Goal: Transaction & Acquisition: Purchase product/service

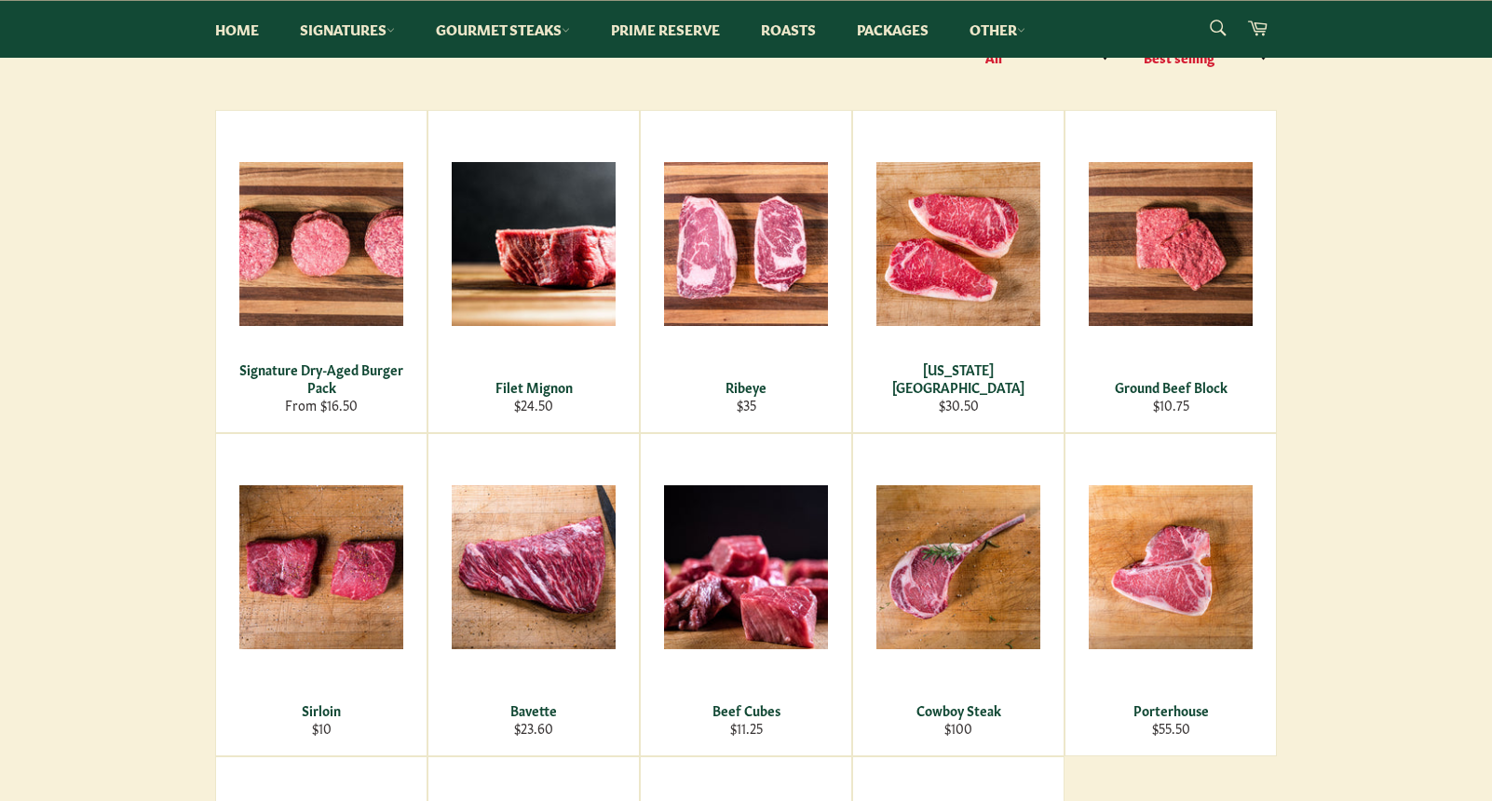
scroll to position [288, 0]
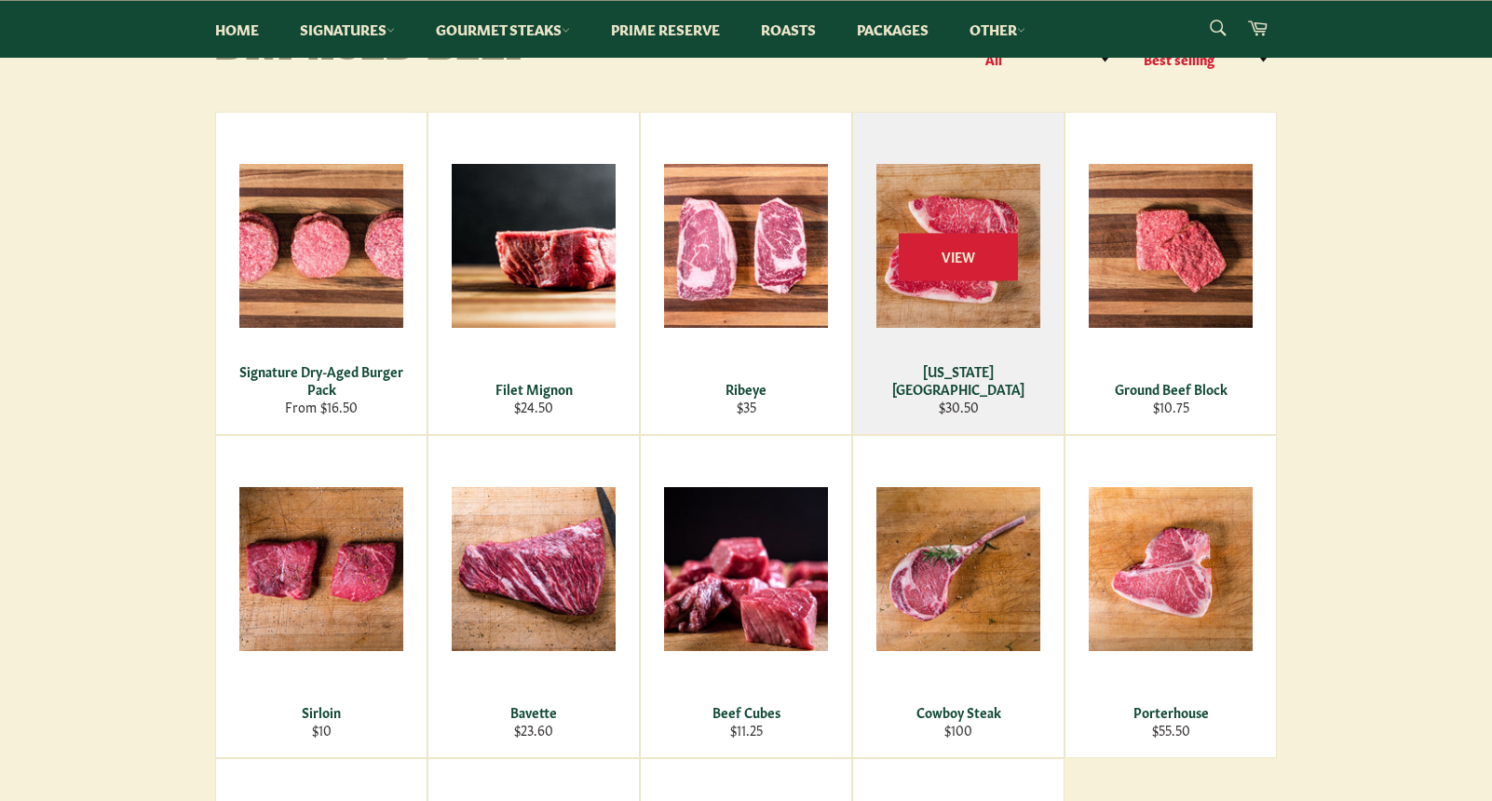
click at [993, 327] on div "View" at bounding box center [958, 273] width 210 height 321
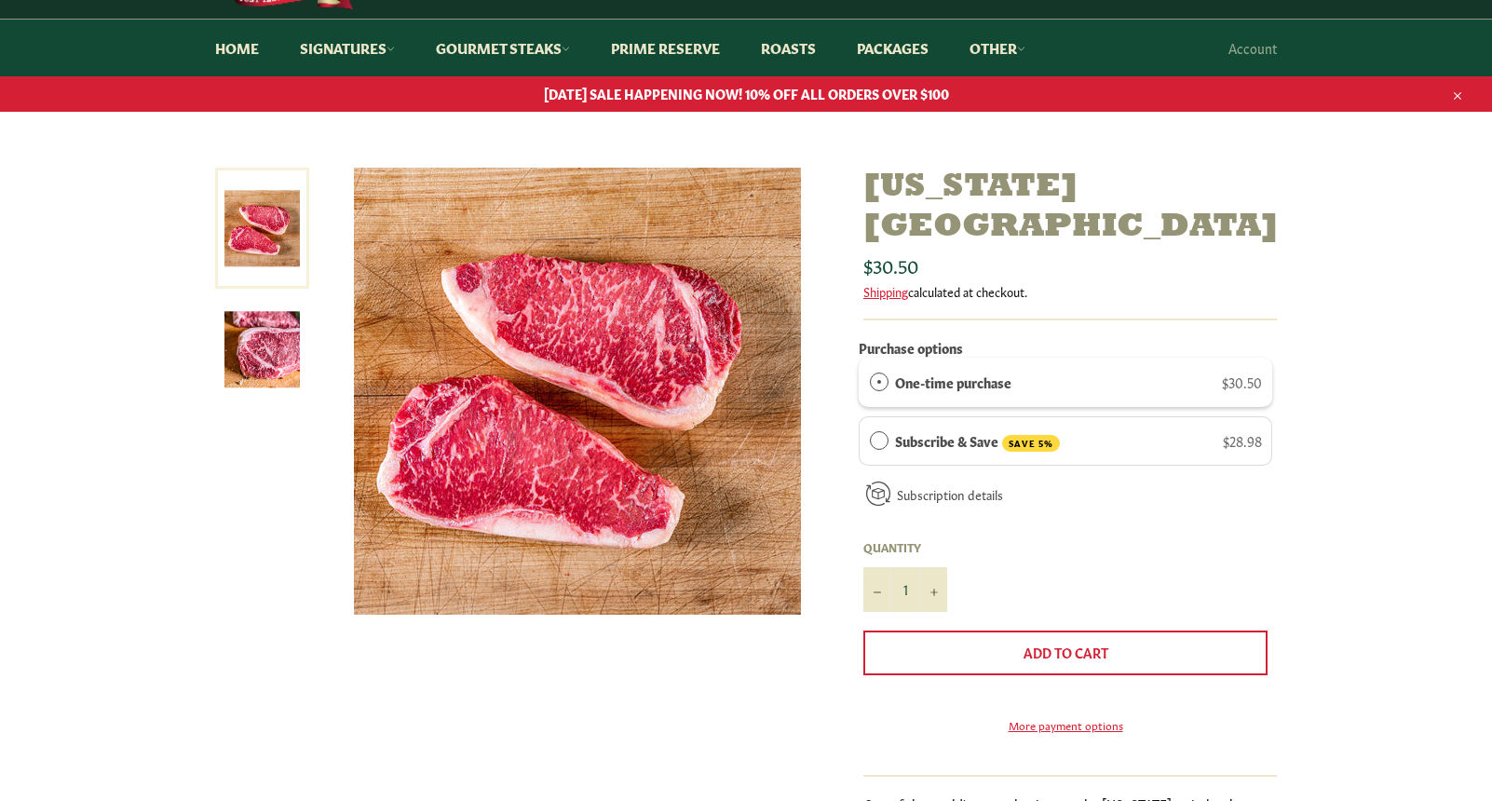
scroll to position [151, 0]
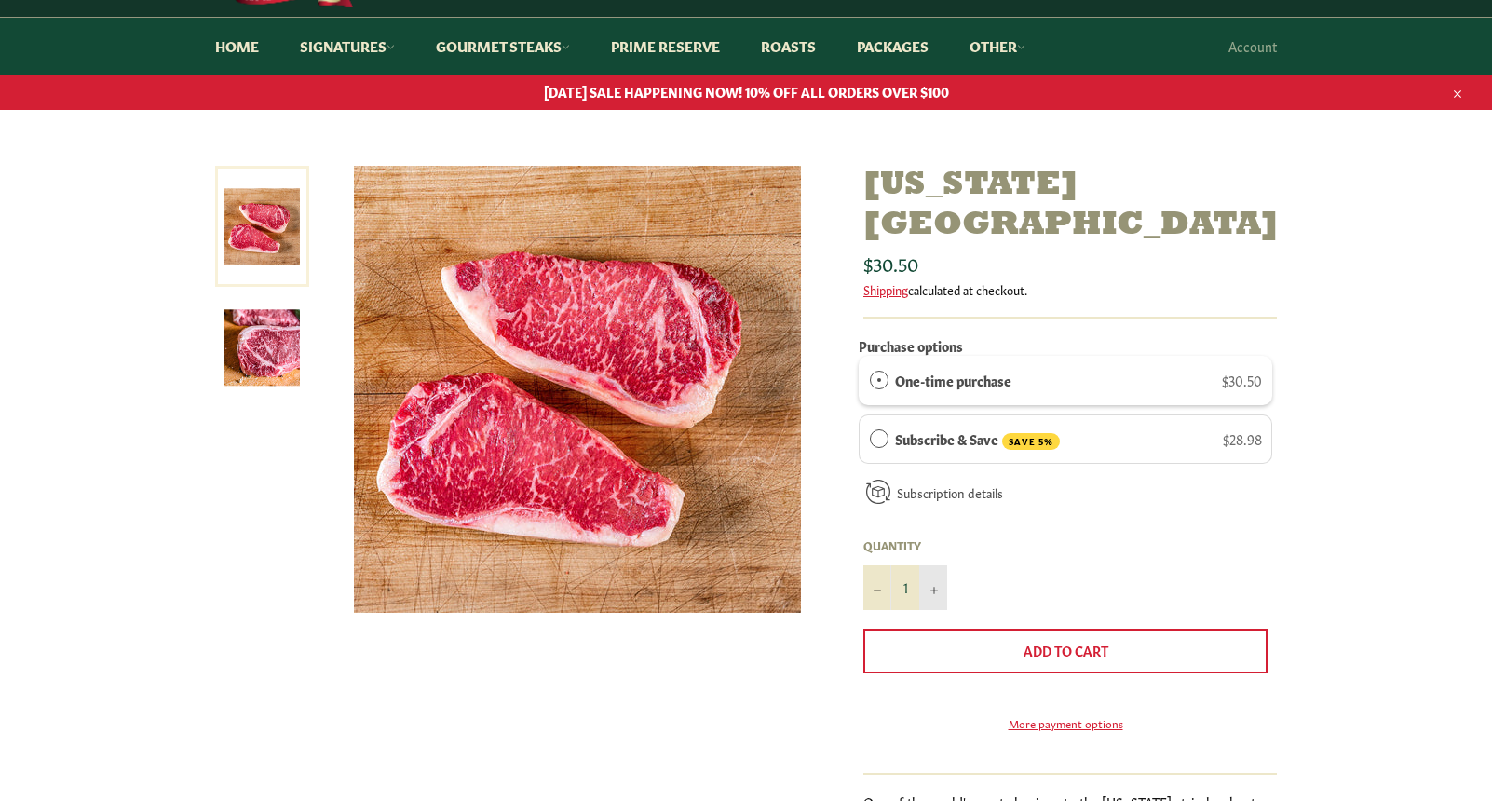
click at [933, 565] on button "+" at bounding box center [933, 587] width 28 height 45
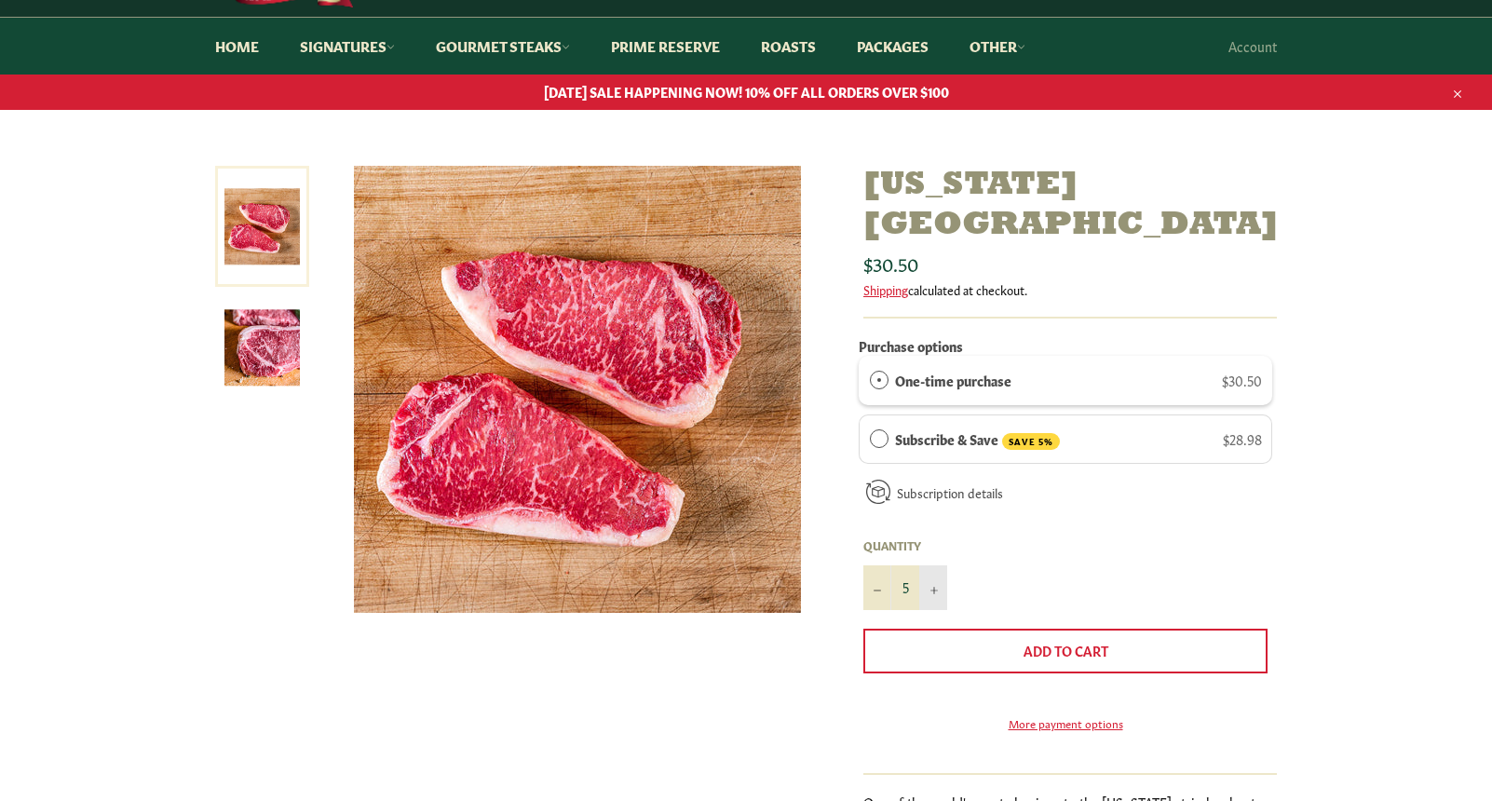
type input "6"
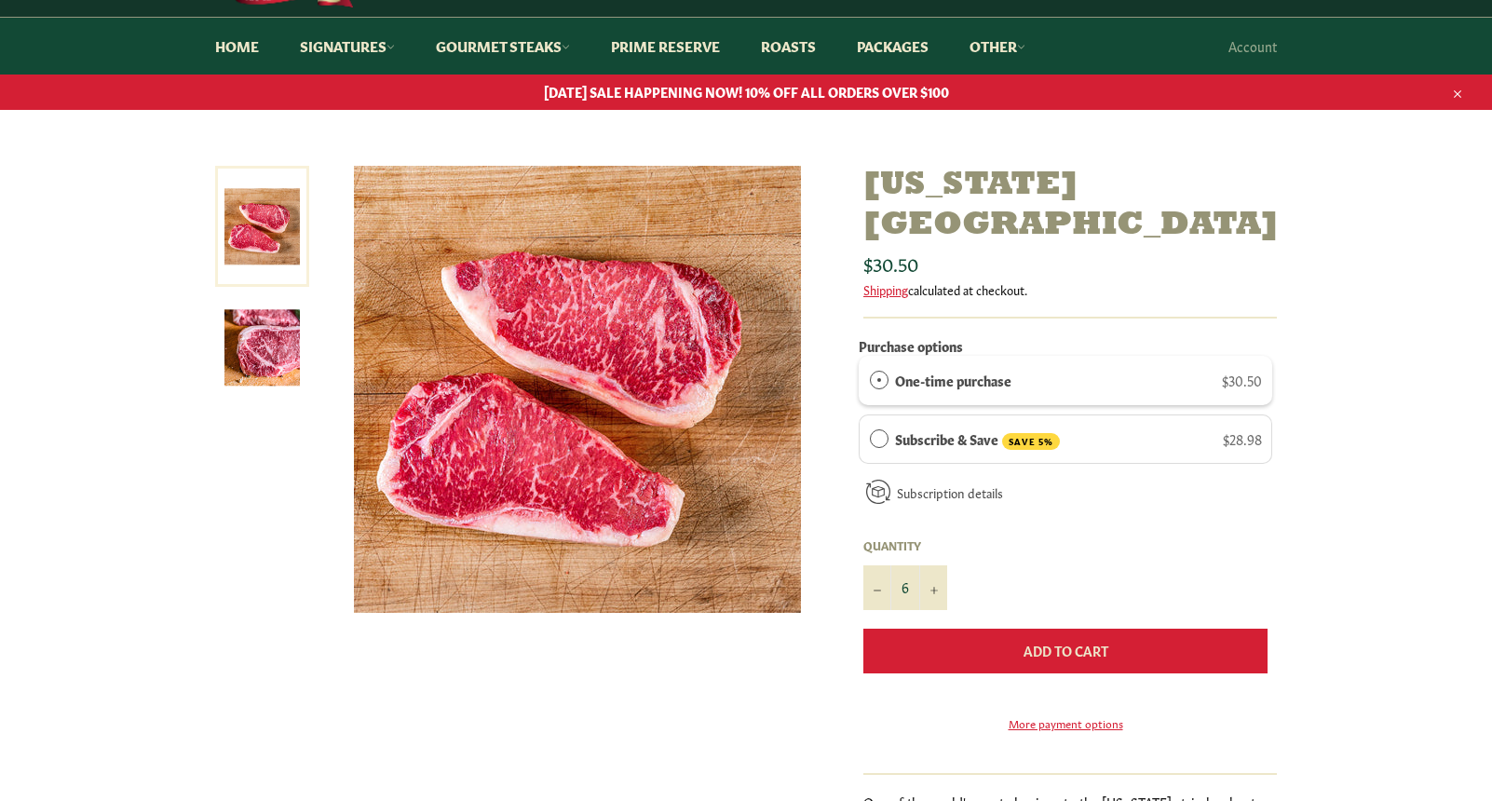
click at [935, 629] on button "Add to Cart" at bounding box center [1065, 651] width 404 height 45
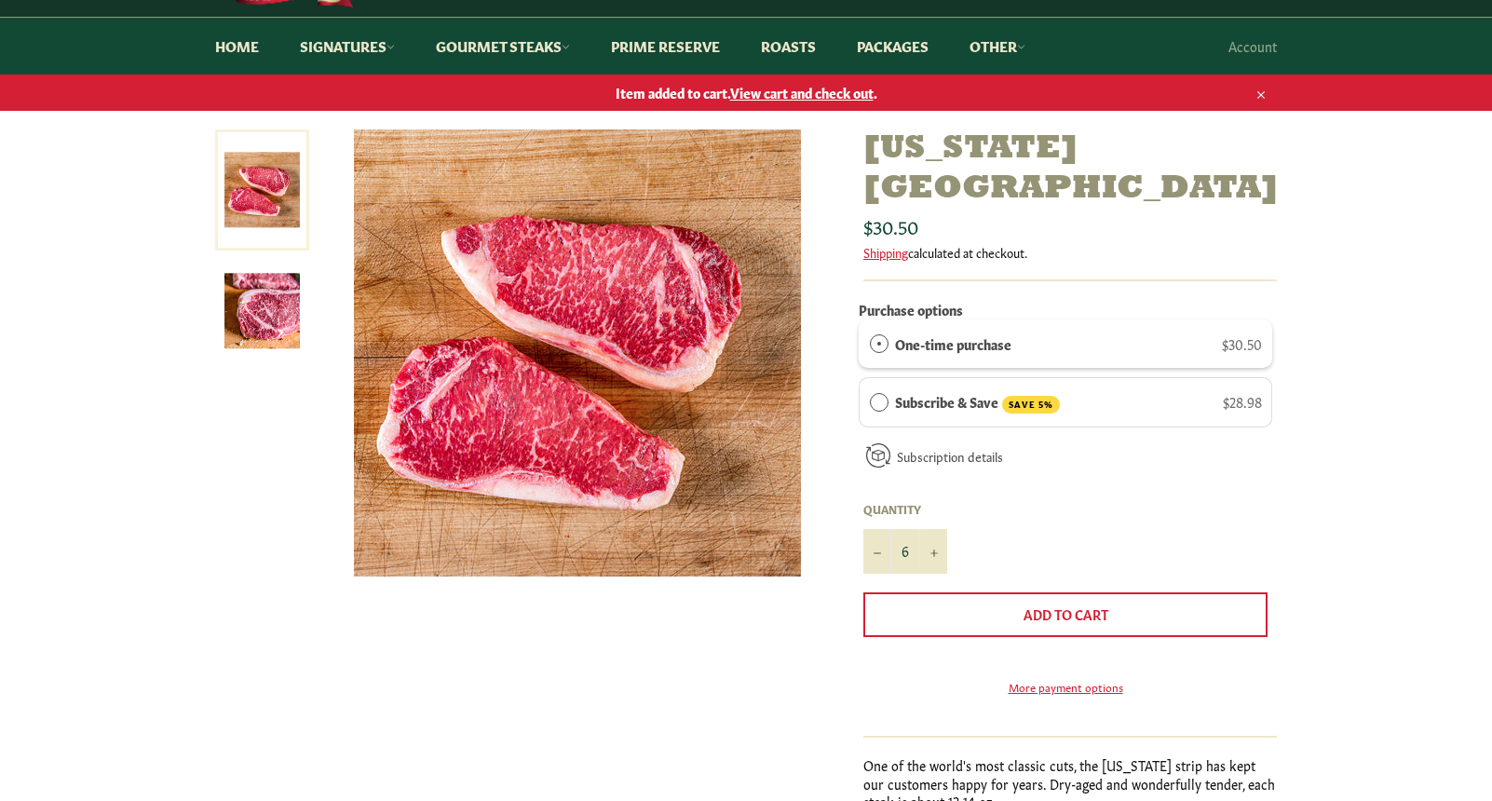
click at [763, 94] on span "View cart and check out" at bounding box center [801, 92] width 143 height 19
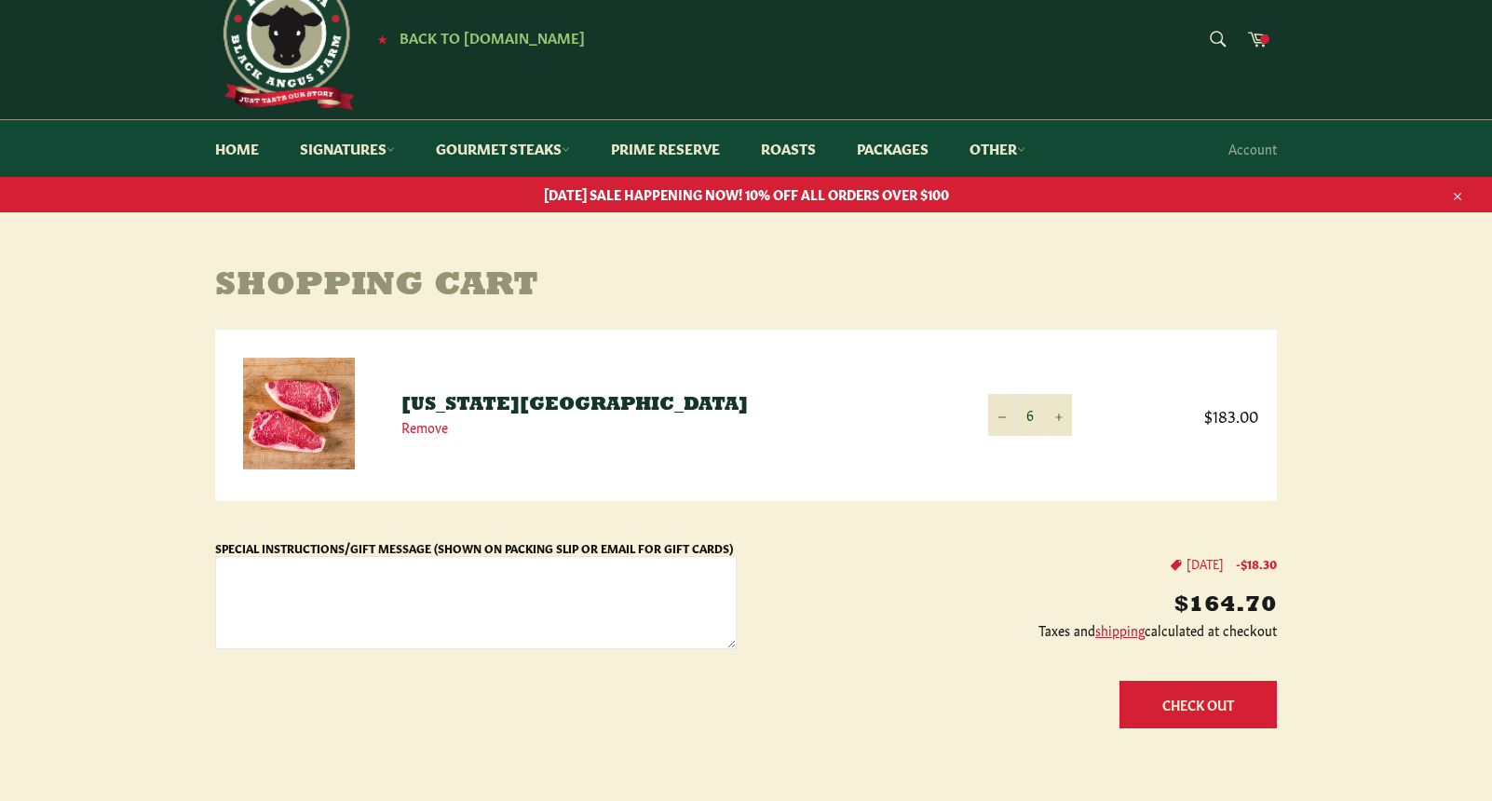
scroll to position [55, 0]
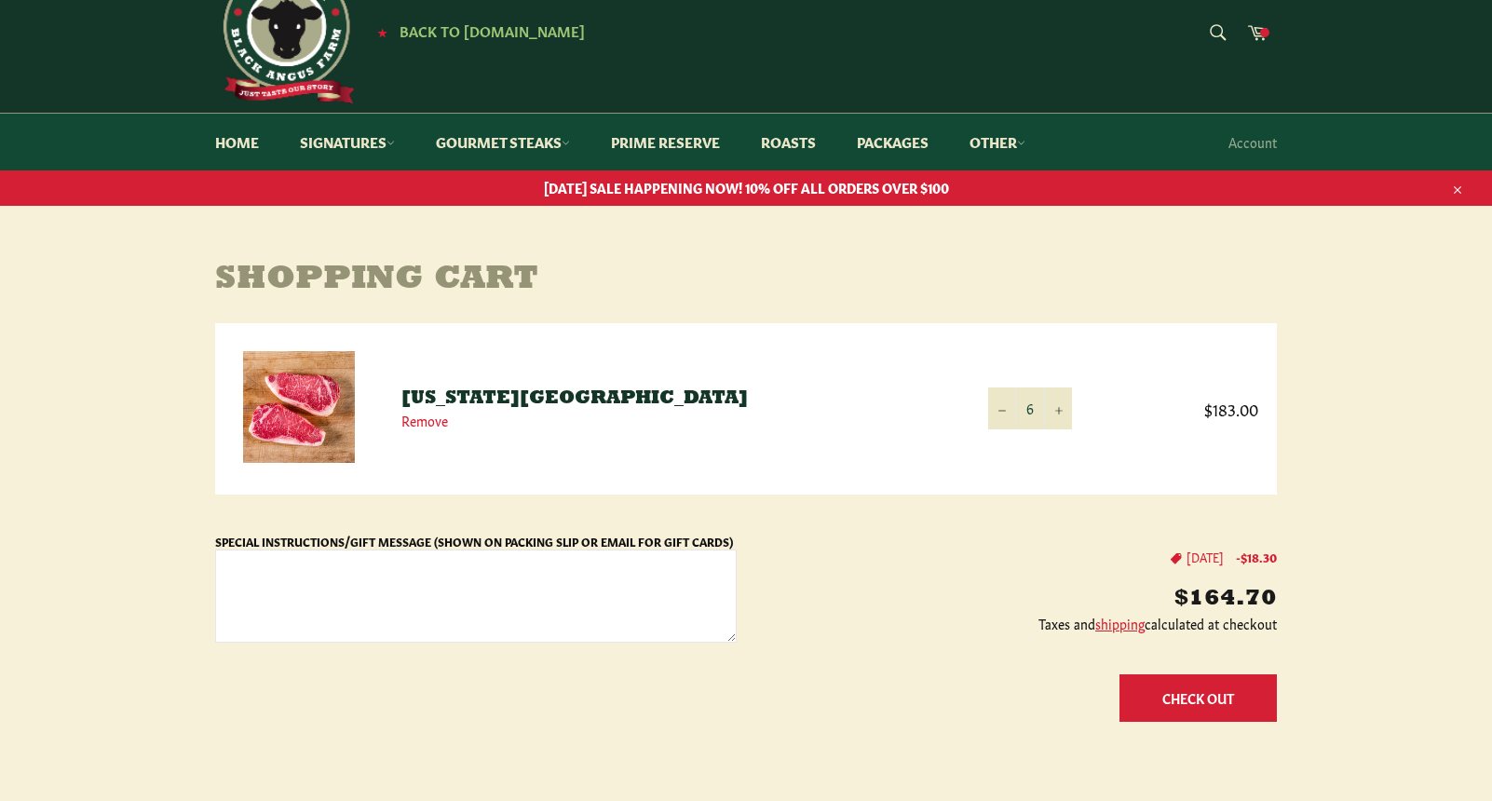
click at [1213, 684] on button "Check Out" at bounding box center [1197, 697] width 157 height 47
